Goal: Subscribe to service/newsletter

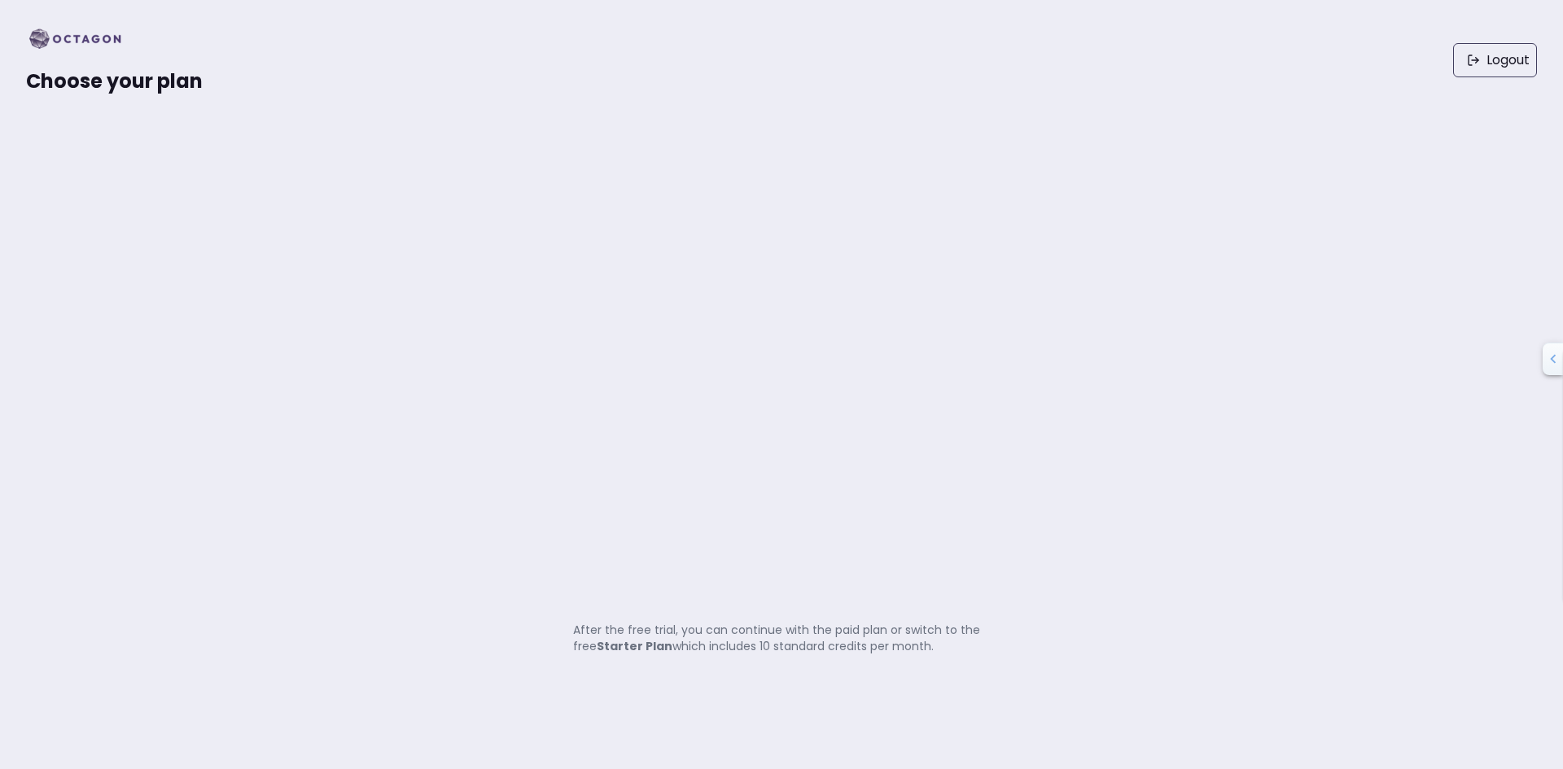
click at [69, 39] on img at bounding box center [80, 39] width 108 height 26
